Goal: Task Accomplishment & Management: Complete application form

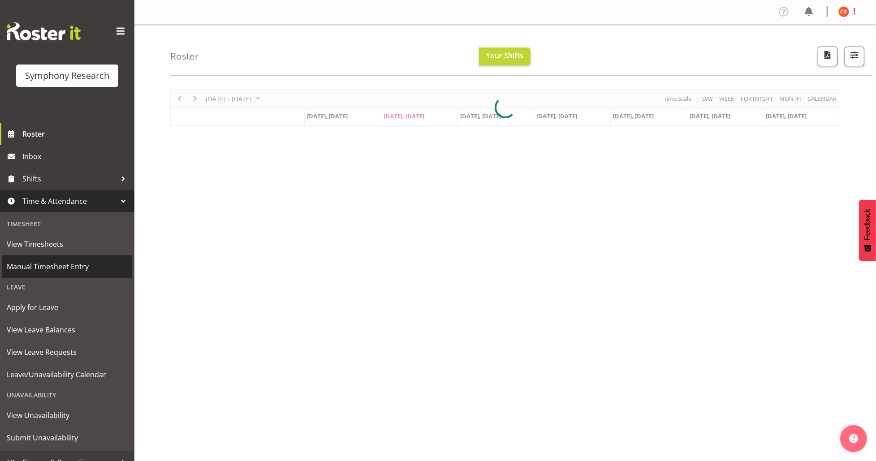
click at [49, 268] on span "Manual Timesheet Entry" at bounding box center [67, 266] width 121 height 13
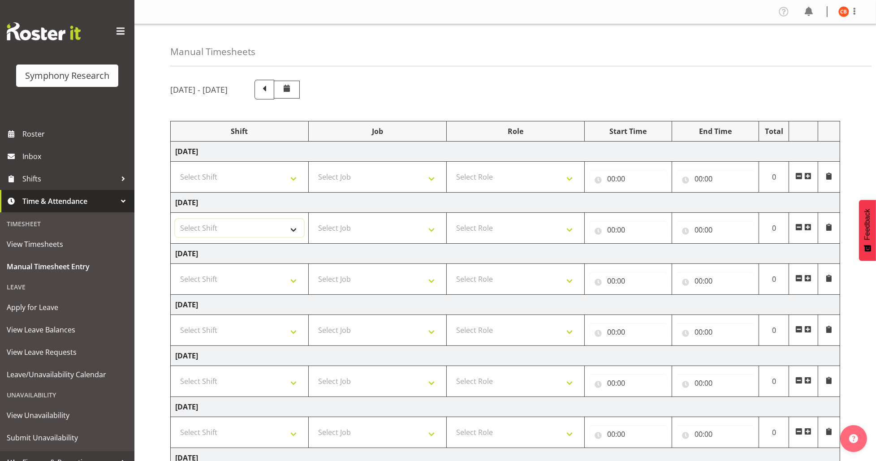
click at [284, 227] on select "Select Shift !!Weekend Residential (Roster IT Shift Label) *Business 9/10am ~ 4…" at bounding box center [239, 228] width 129 height 18
select select "26078"
click at [175, 219] on select "Select Shift !!Weekend Residential (Roster IT Shift Label) *Business 9/10am ~ 4…" at bounding box center [239, 228] width 129 height 18
click at [379, 230] on select "Select Job 550060 IF Admin 553492 World Poll Aus Wave 2 Main 2025 553493 World …" at bounding box center [377, 228] width 129 height 18
select select "10731"
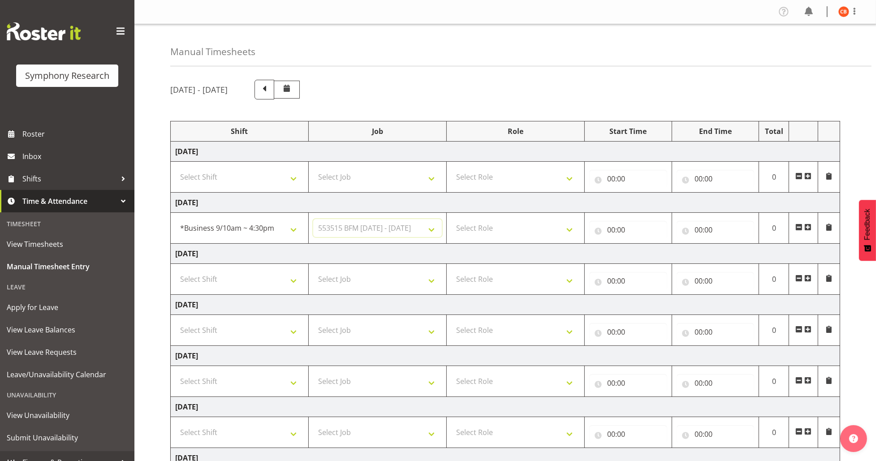
click at [313, 219] on select "Select Job 550060 IF Admin 553492 World Poll Aus Wave 2 Main 2025 553493 World …" at bounding box center [377, 228] width 129 height 18
click at [481, 234] on select "Select Role Briefing Interviewing" at bounding box center [515, 228] width 129 height 18
select select "47"
click at [451, 219] on select "Select Role Briefing Interviewing" at bounding box center [515, 228] width 129 height 18
click at [611, 233] on input "00:00" at bounding box center [628, 230] width 78 height 18
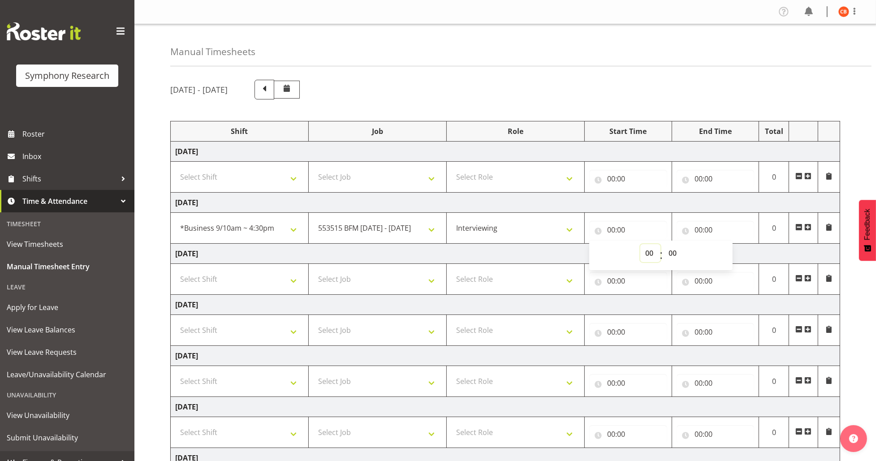
click at [644, 251] on select "00 01 02 03 04 05 06 07 08 09 10 11 12 13 14 15 16 17 18 19 20 21 22 23" at bounding box center [651, 253] width 20 height 18
select select "10"
type input "10:00"
click at [645, 252] on select "00 01 02 03 04 05 06 07 08 09 10 11 12 13 14 15 16 17 18 19 20 21 22 23" at bounding box center [651, 253] width 20 height 18
click at [699, 230] on input "00:00" at bounding box center [716, 230] width 78 height 18
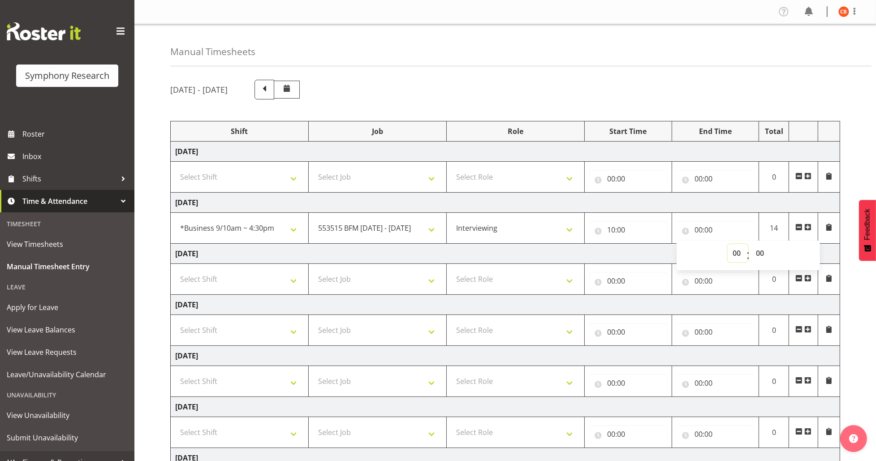
click at [737, 252] on select "00 01 02 03 04 05 06 07 08 09 10 11 12 13 14 15 16 17 18 19 20 21 22 23" at bounding box center [738, 253] width 20 height 18
select select "14"
click at [728, 244] on select "00 01 02 03 04 05 06 07 08 09 10 11 12 13 14 15 16 17 18 19 20 21 22 23" at bounding box center [738, 253] width 20 height 18
type input "14:00"
click at [762, 255] on select "00 01 02 03 04 05 06 07 08 09 10 11 12 13 14 15 16 17 18 19 20 21 22 23 24 25 2…" at bounding box center [761, 253] width 20 height 18
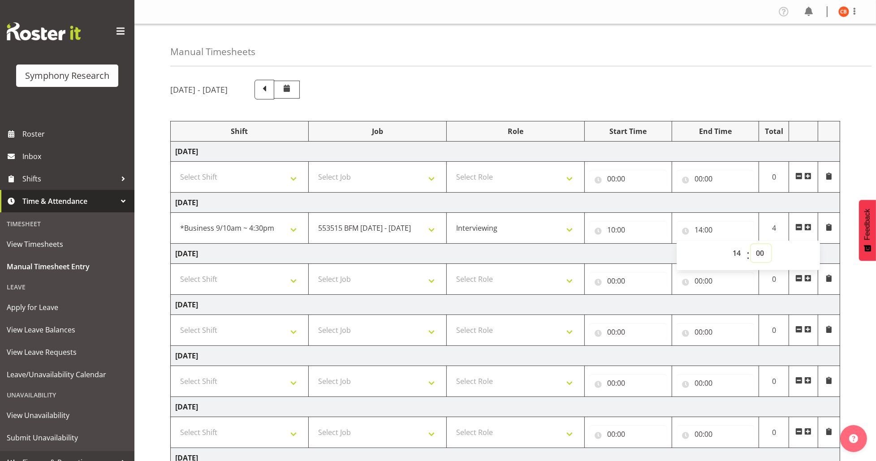
select select "30"
type input "14:30"
click at [762, 256] on select "00 01 02 03 04 05 06 07 08 09 10 11 12 13 14 15 16 17 18 19 20 21 22 23 24 25 2…" at bounding box center [761, 253] width 20 height 18
click at [850, 306] on div "September 29th - October 5th 2025 Shift Job Role Start Time End Time Total Mond…" at bounding box center [523, 311] width 706 height 476
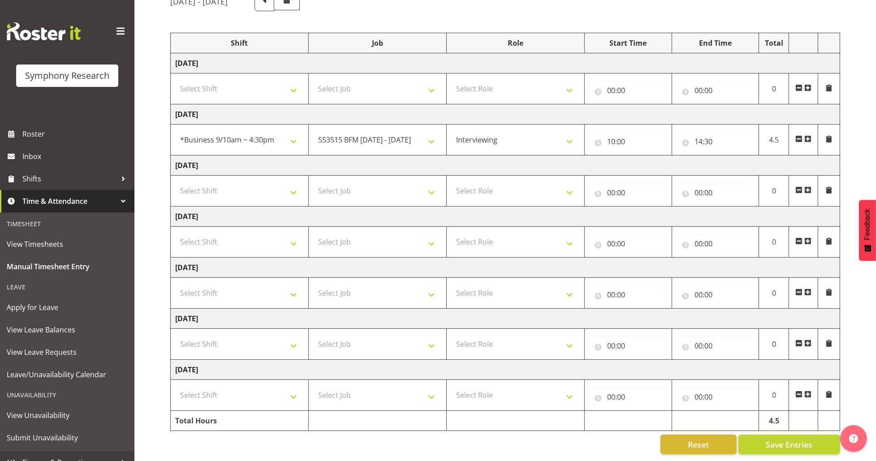
scroll to position [97, 0]
click at [782, 439] on span "Save Entries" at bounding box center [789, 445] width 47 height 12
